Goal: Task Accomplishment & Management: Complete application form

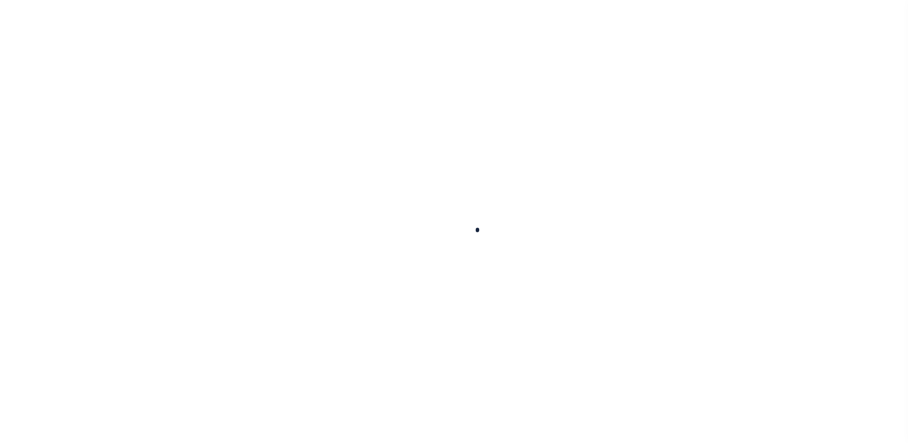
type input "714280550"
type input "BCM [GEOGRAPHIC_DATA]"
select select
type input "ATTN: [PERSON_NAME] [STREET_ADDRESS]"
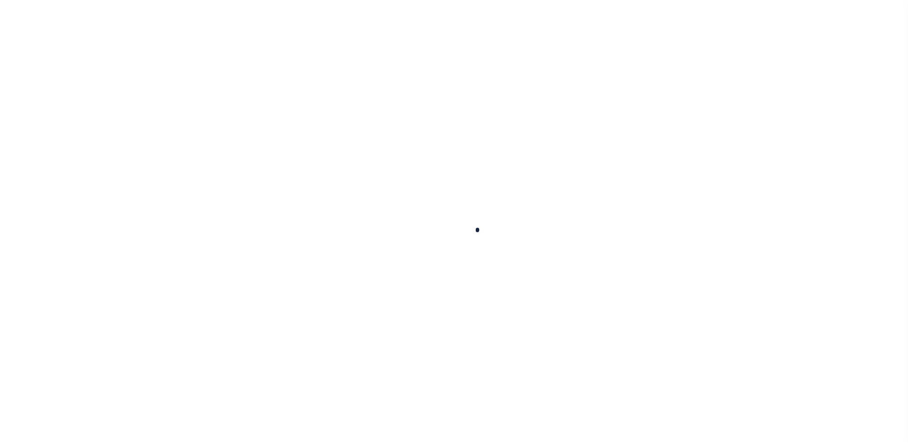
type input "[US_STATE][GEOGRAPHIC_DATA] 77591"
select select
select select "NonEscrow"
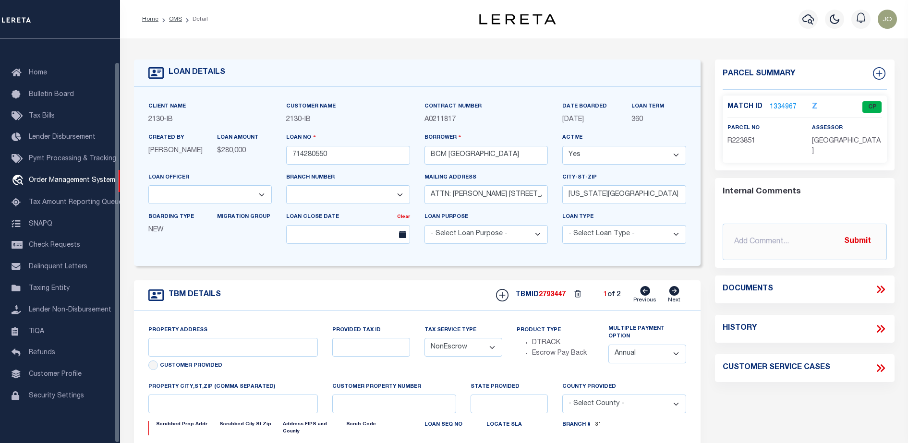
select select "2702"
select select "7065"
type input "[STREET_ADDRESS]"
select select
type input "[US_STATE][GEOGRAPHIC_DATA] 77590"
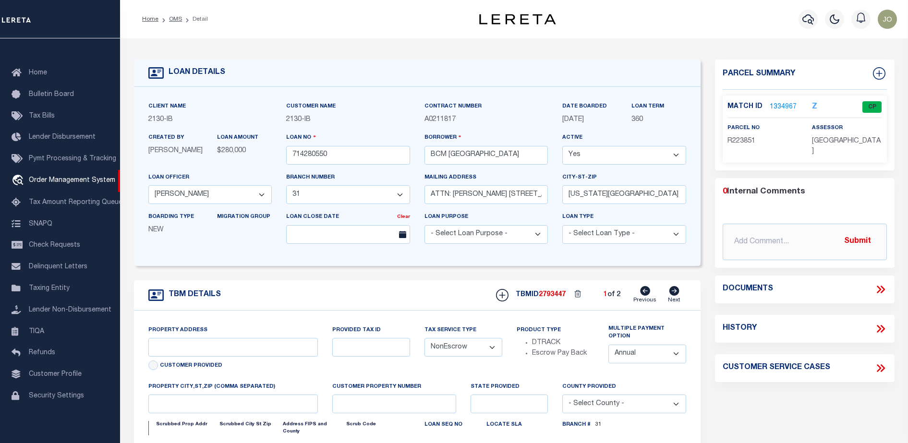
type input "[US_STATE]"
type input "[GEOGRAPHIC_DATA]"
select select
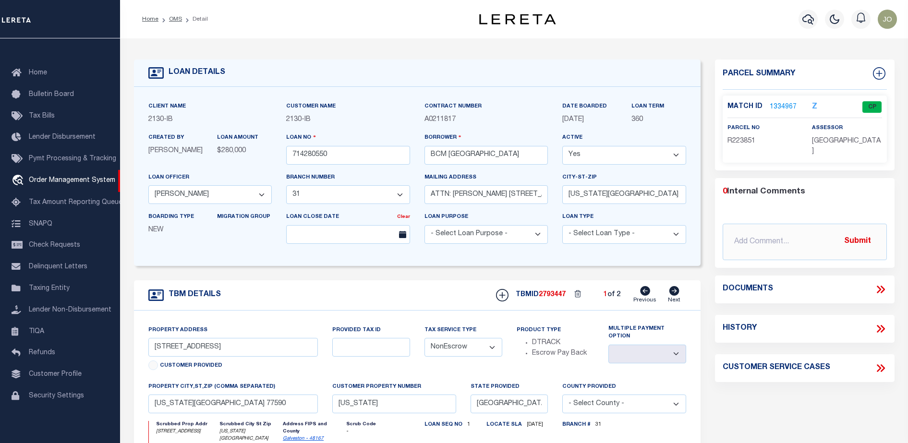
click at [881, 291] on icon at bounding box center [882, 290] width 4 height 8
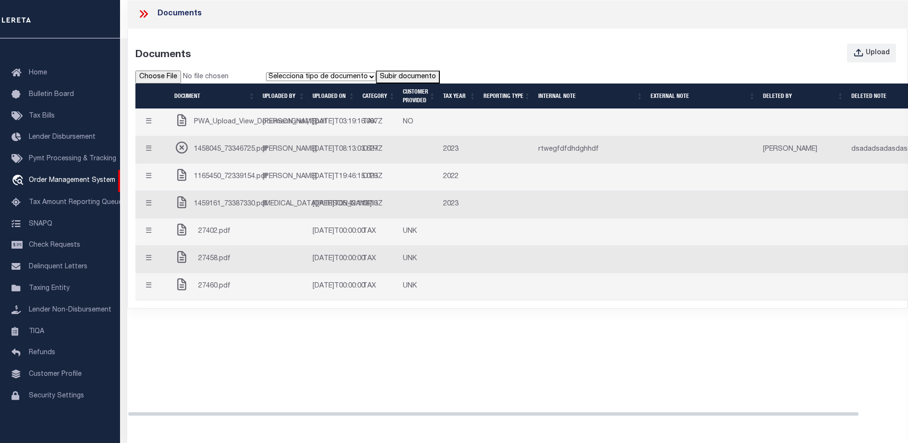
click at [319, 164] on td "[DATE]T08:13:03.627Z" at bounding box center [334, 149] width 50 height 27
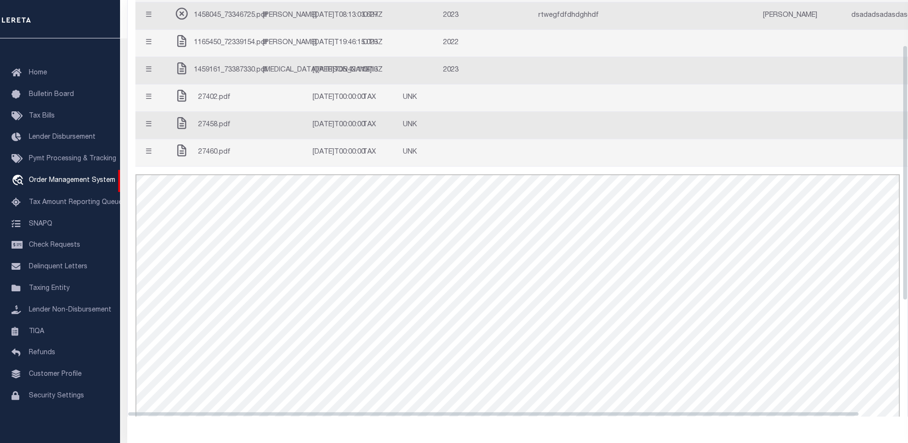
scroll to position [74, 0]
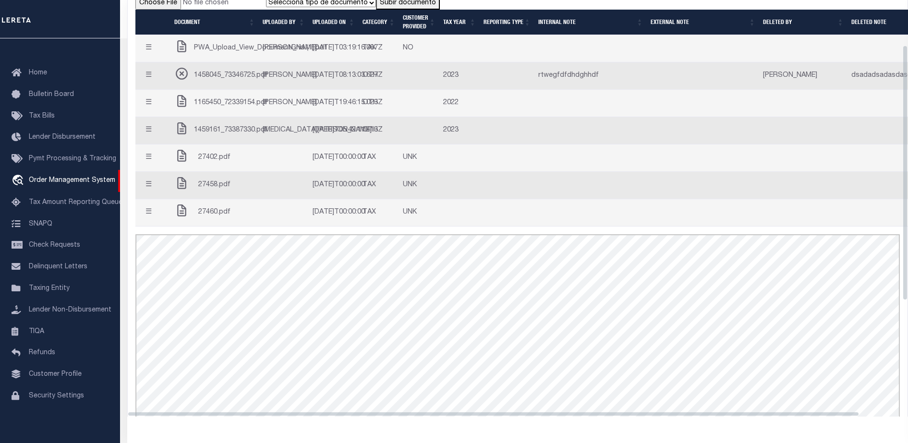
click at [301, 172] on td at bounding box center [284, 158] width 50 height 27
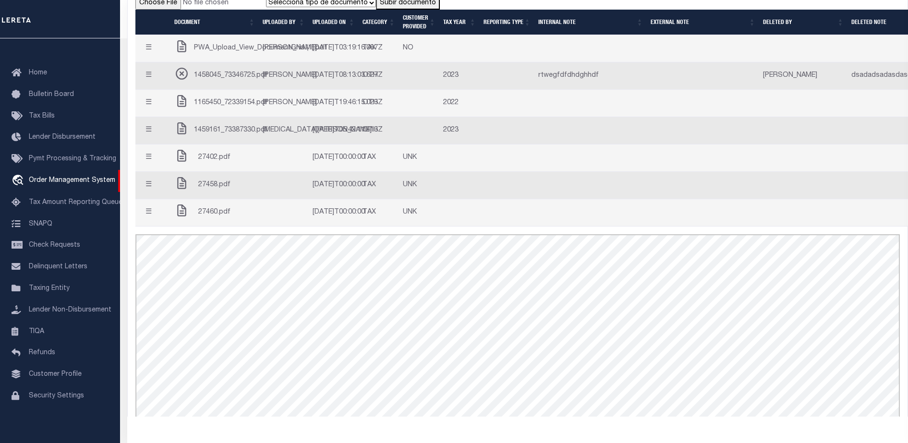
click at [151, 113] on button "☰" at bounding box center [148, 103] width 19 height 19
click at [155, 117] on td "☰ Edit Note Delete Close" at bounding box center [152, 103] width 35 height 27
click at [153, 113] on button "☰" at bounding box center [148, 103] width 19 height 19
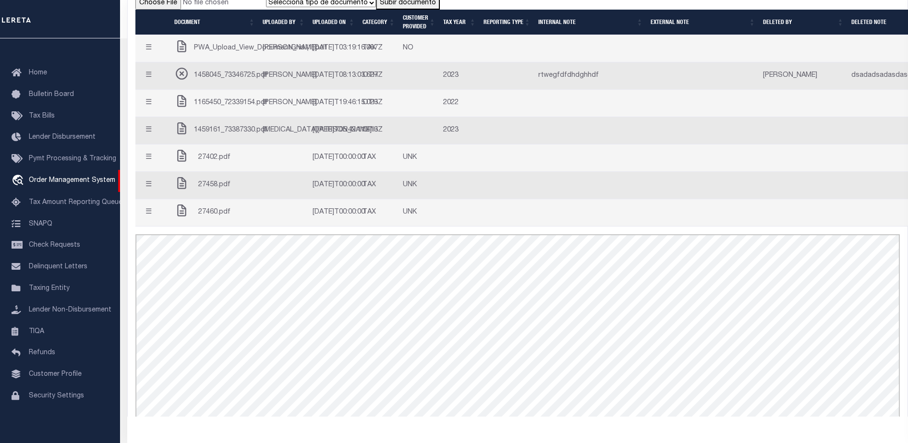
click at [153, 113] on button "☰" at bounding box center [148, 103] width 19 height 19
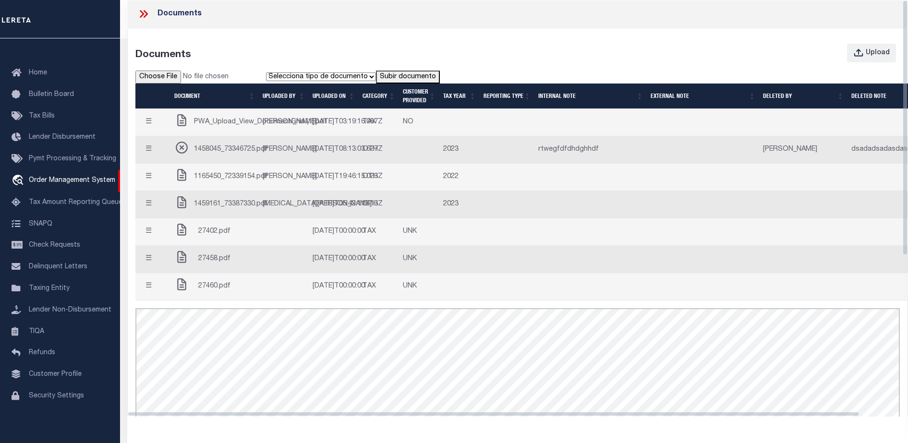
click at [157, 159] on button "☰" at bounding box center [148, 150] width 19 height 19
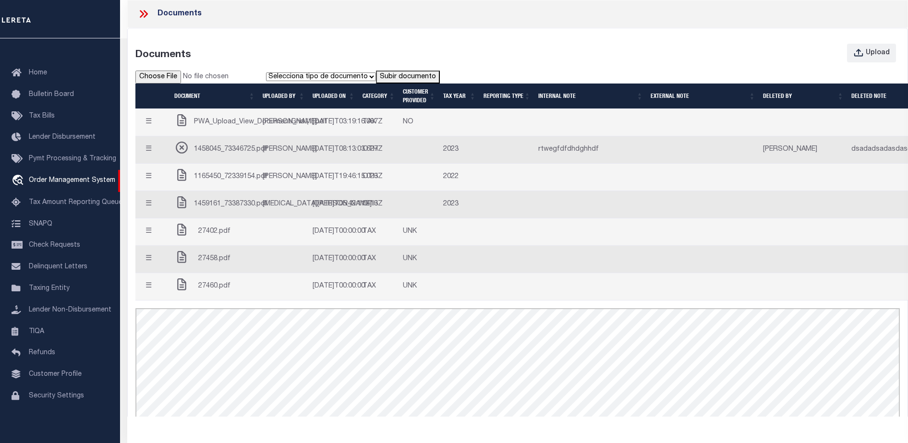
click at [154, 136] on td "☰ Edit Note Delete Close" at bounding box center [152, 122] width 35 height 27
click at [154, 132] on button "☰" at bounding box center [148, 122] width 19 height 19
click at [867, 54] on div "Upload" at bounding box center [878, 53] width 24 height 11
click at [479, 77] on div "Selecciona tipo de documento Tipo 1 Tipo 2 Subir documento" at bounding box center [517, 77] width 764 height 13
